Goal: Information Seeking & Learning: Learn about a topic

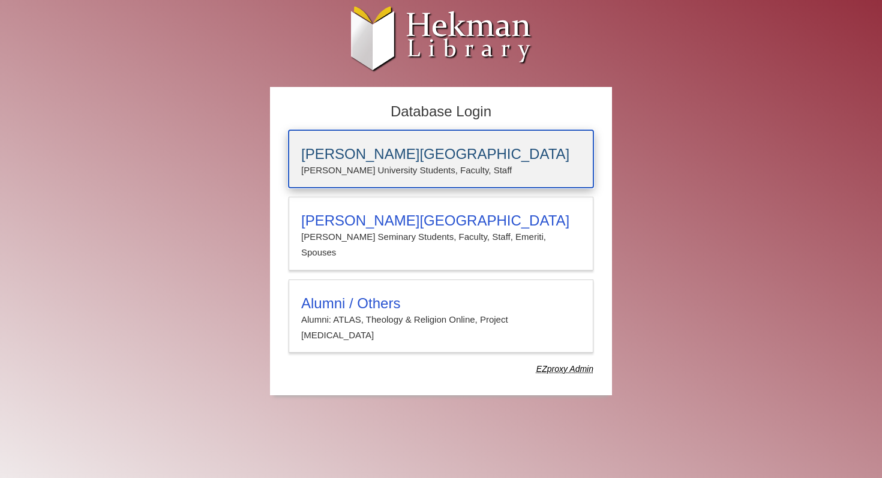
click at [454, 163] on p "[PERSON_NAME] University Students, Faculty, Staff" at bounding box center [441, 171] width 280 height 16
click at [416, 172] on p "[PERSON_NAME] University Students, Faculty, Staff" at bounding box center [441, 171] width 280 height 16
